Goal: Obtain resource: Obtain resource

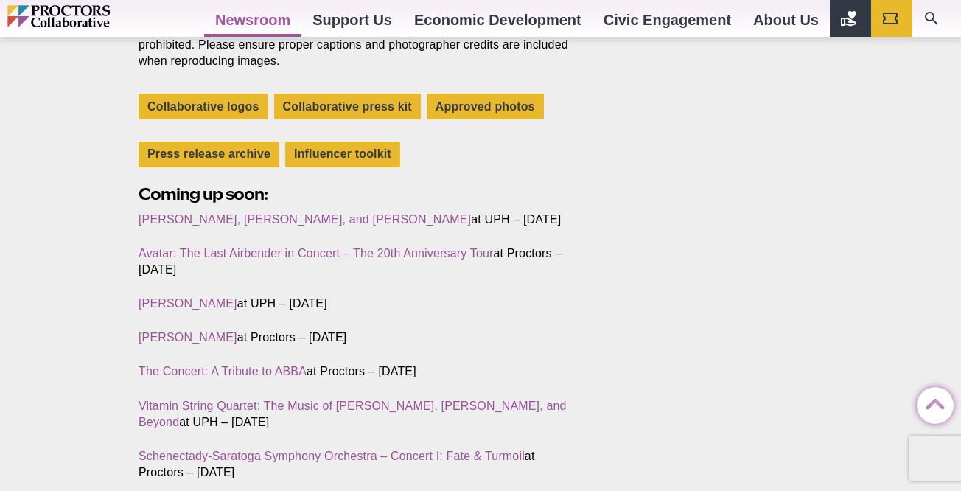
scroll to position [555, 0]
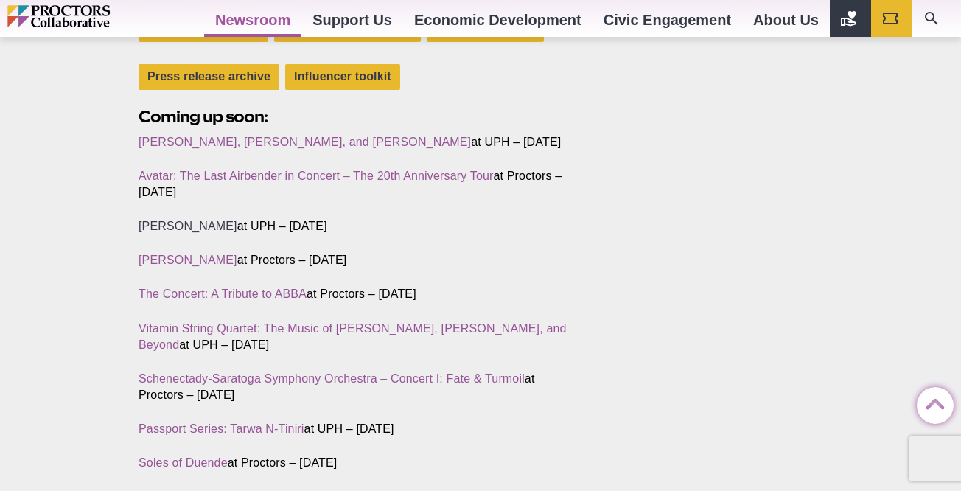
click at [180, 229] on link "[PERSON_NAME]" at bounding box center [188, 226] width 99 height 13
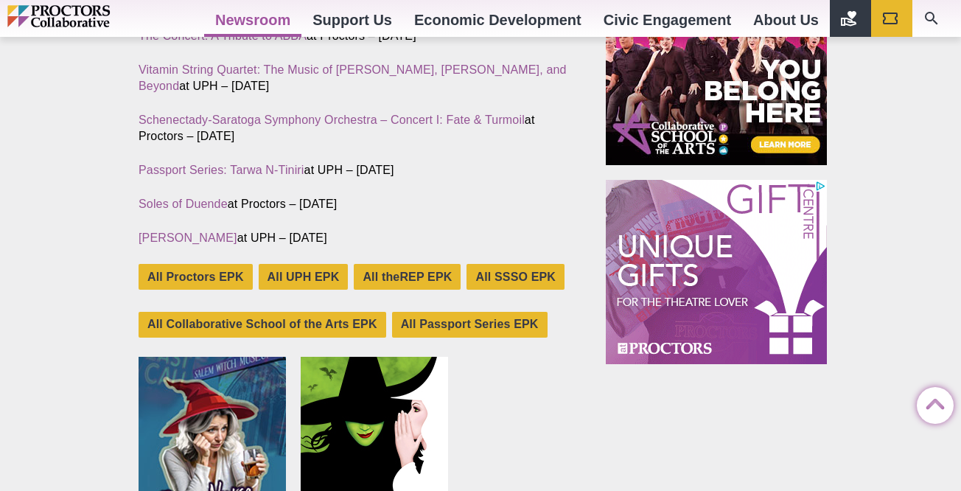
scroll to position [759, 0]
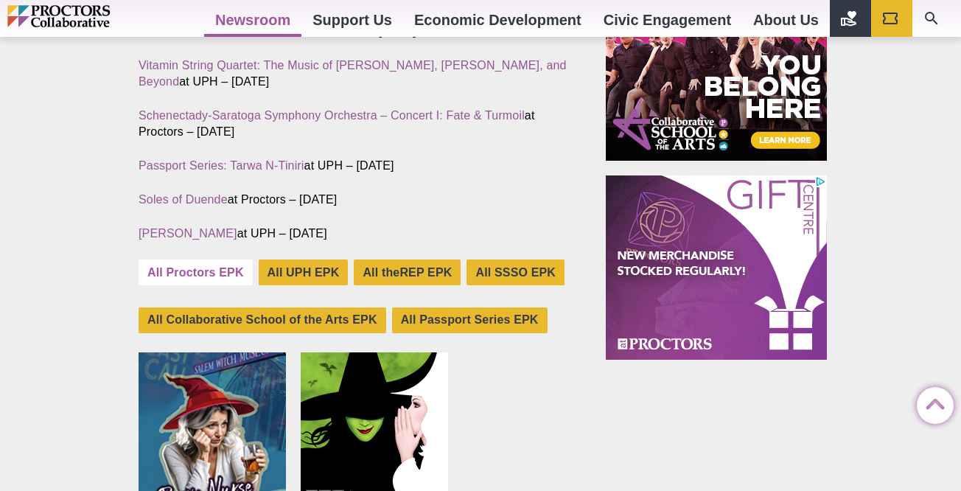
click at [210, 276] on link "All Proctors EPK" at bounding box center [196, 273] width 114 height 26
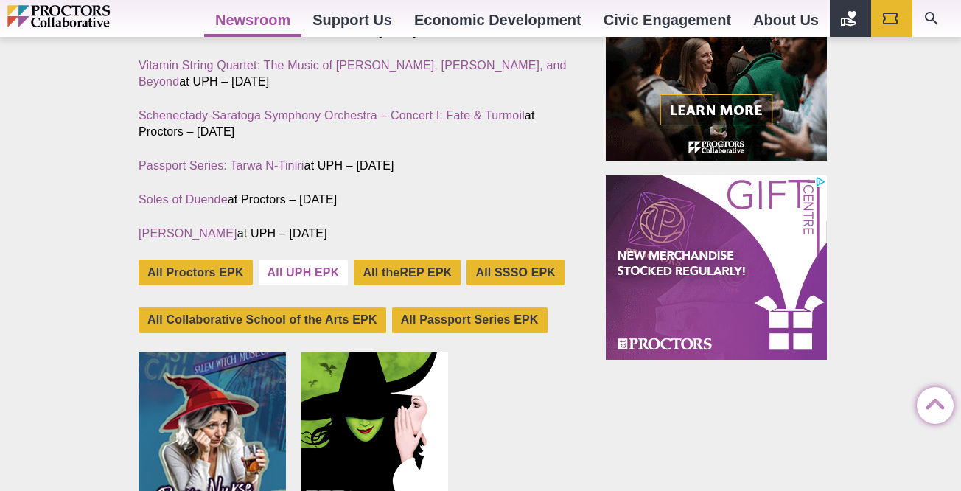
click at [323, 274] on link "All UPH EPK" at bounding box center [304, 273] width 90 height 26
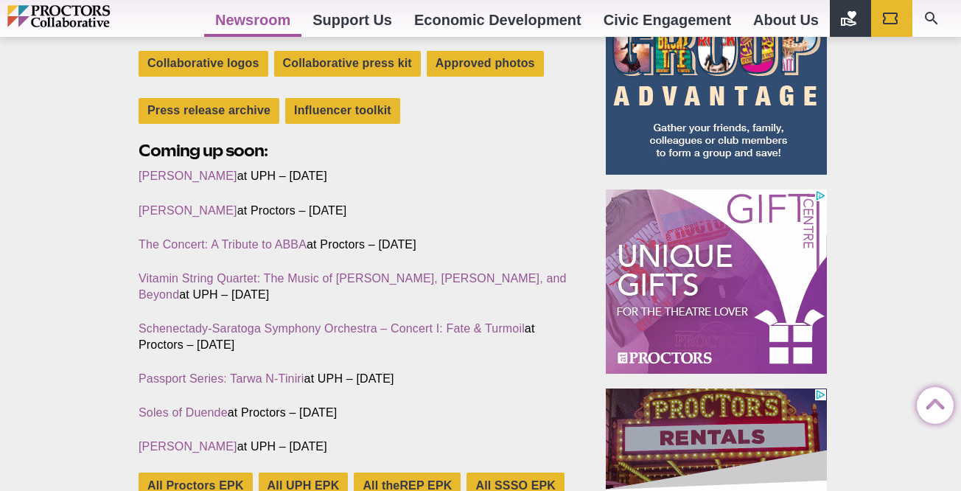
scroll to position [685, 0]
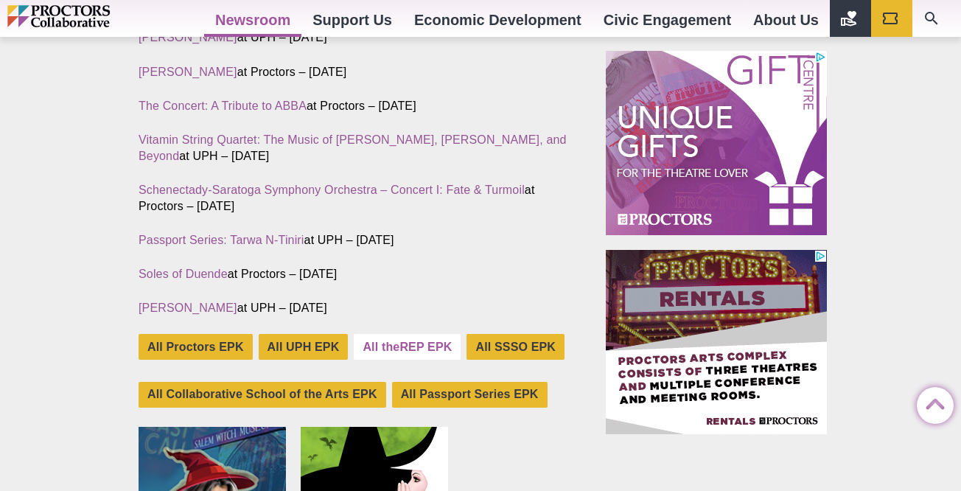
click at [435, 338] on link "All theREP EPK" at bounding box center [407, 347] width 107 height 26
